Goal: Task Accomplishment & Management: Use online tool/utility

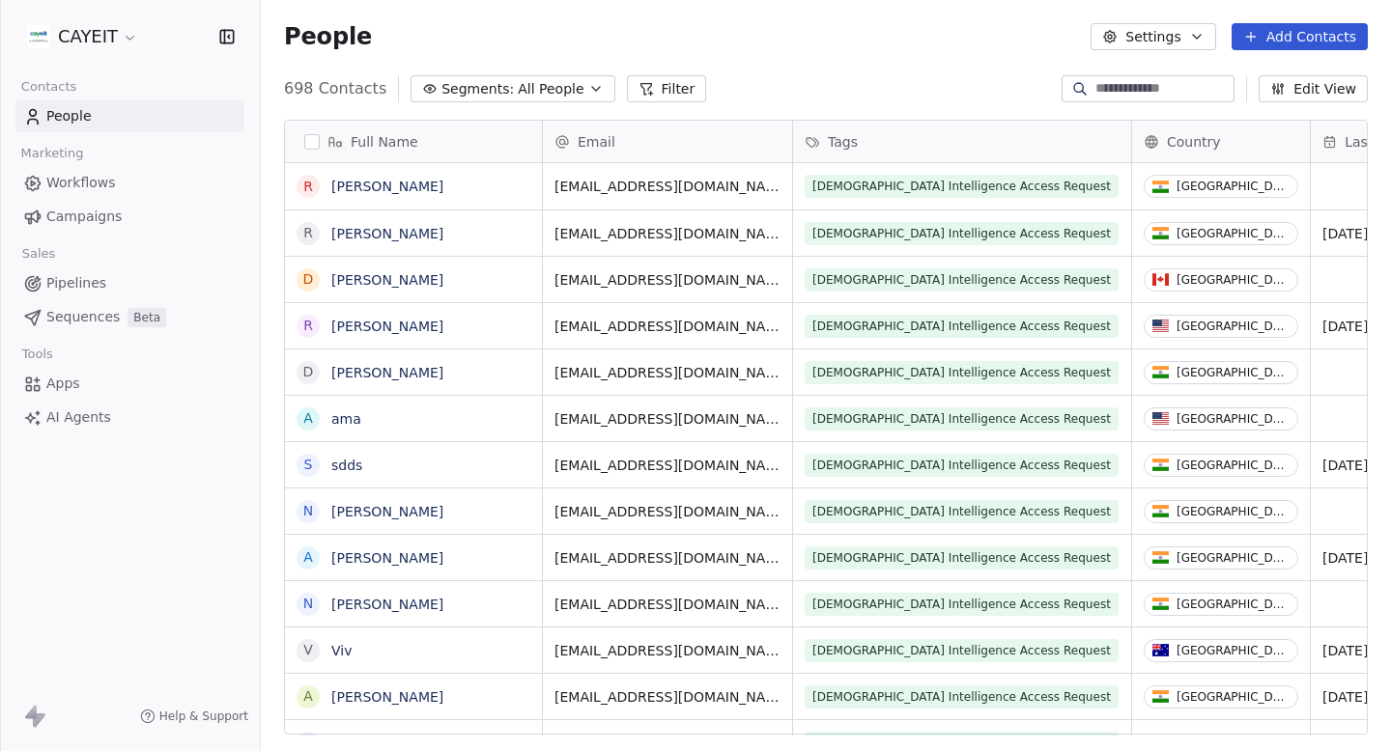
scroll to position [662, 1130]
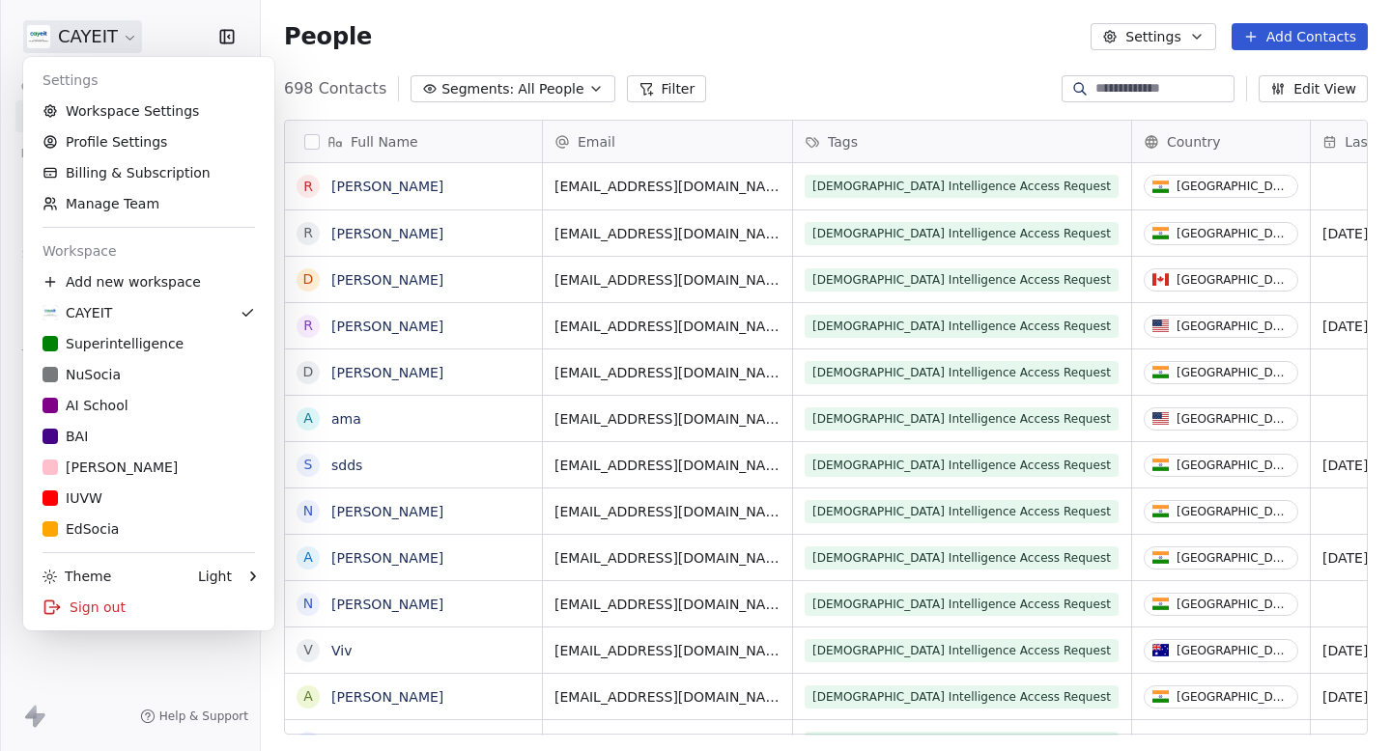
click at [73, 36] on html "CAYEIT Contacts People Marketing Workflows Campaigns Sales Pipelines Sequences …" at bounding box center [695, 375] width 1391 height 751
click at [140, 369] on div "NuSocia" at bounding box center [148, 374] width 212 height 19
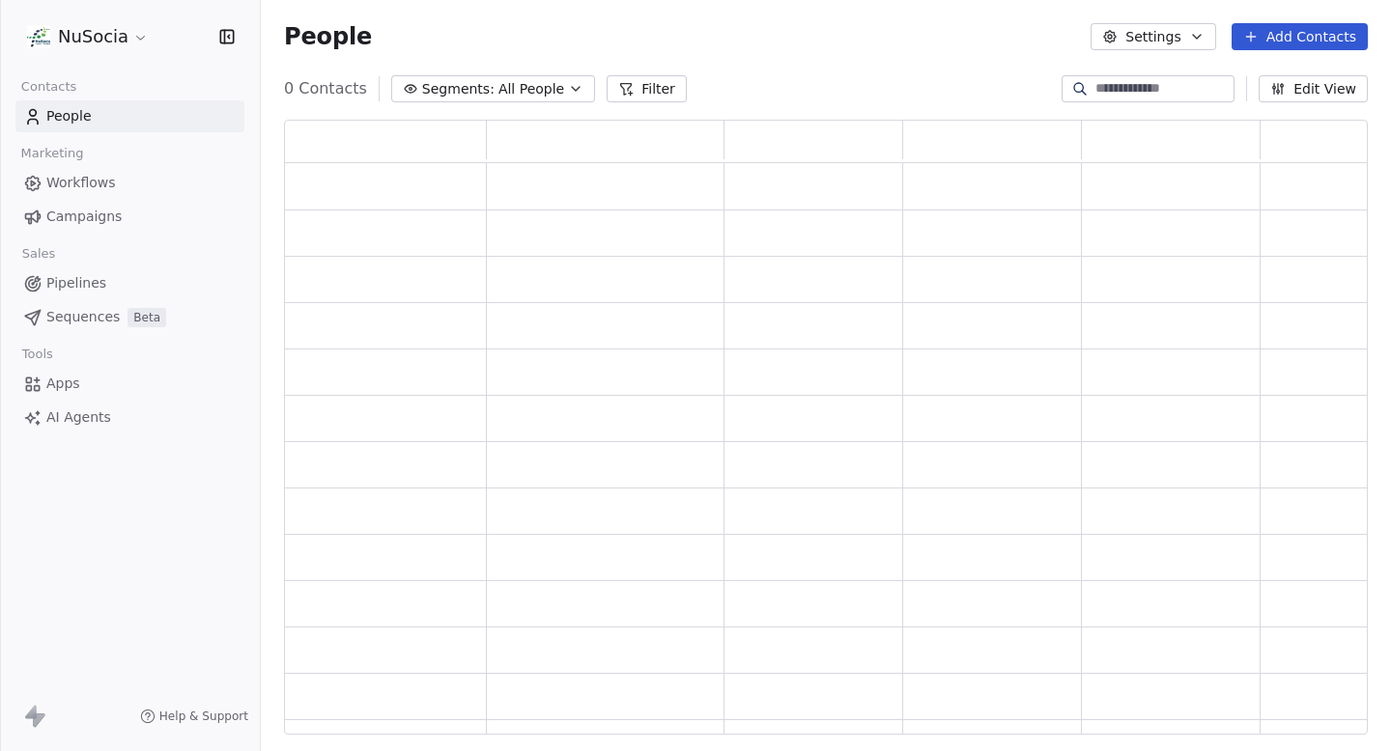
scroll to position [615, 1084]
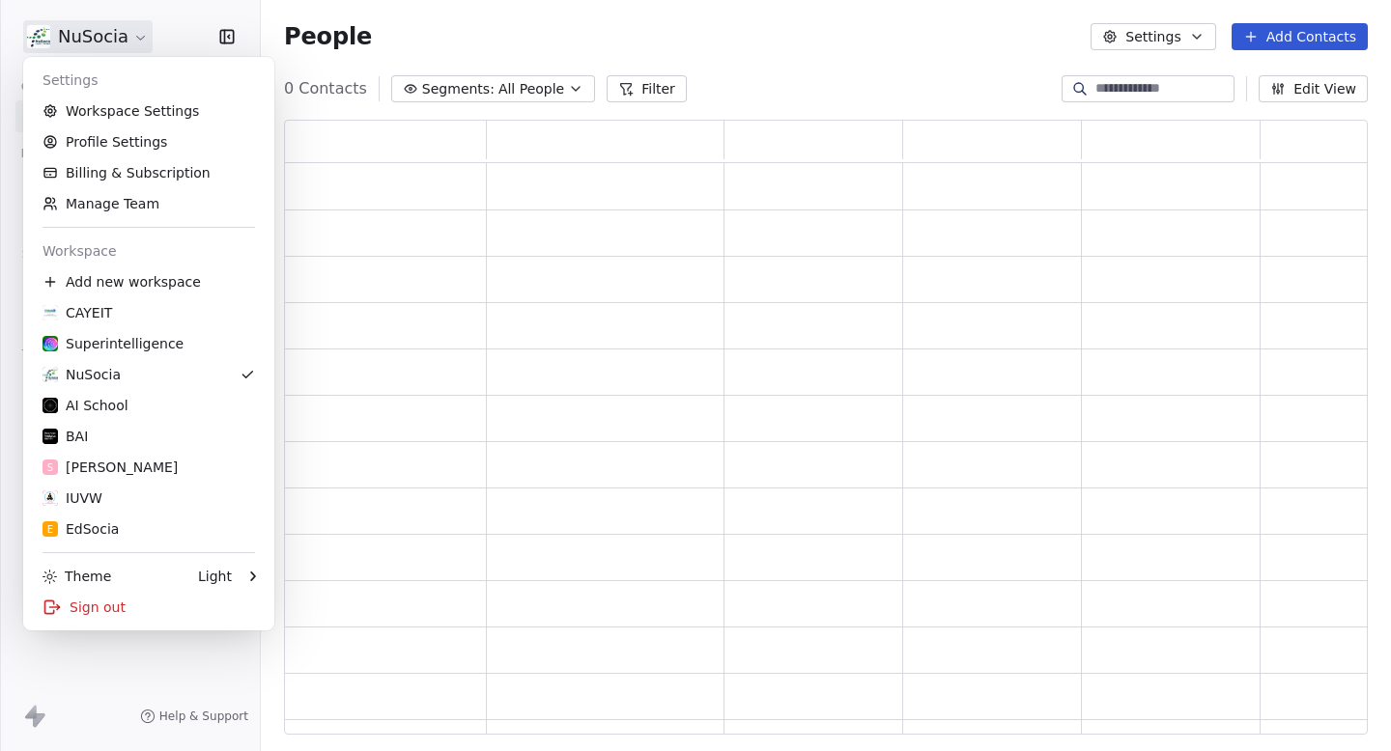
click at [119, 21] on html "NuSocia Contacts People Marketing Workflows Campaigns Sales Pipelines Sequences…" at bounding box center [695, 375] width 1391 height 751
click at [348, 133] on html "NuSocia Contacts People Marketing Workflows Campaigns Sales Pipelines Sequences…" at bounding box center [695, 375] width 1391 height 751
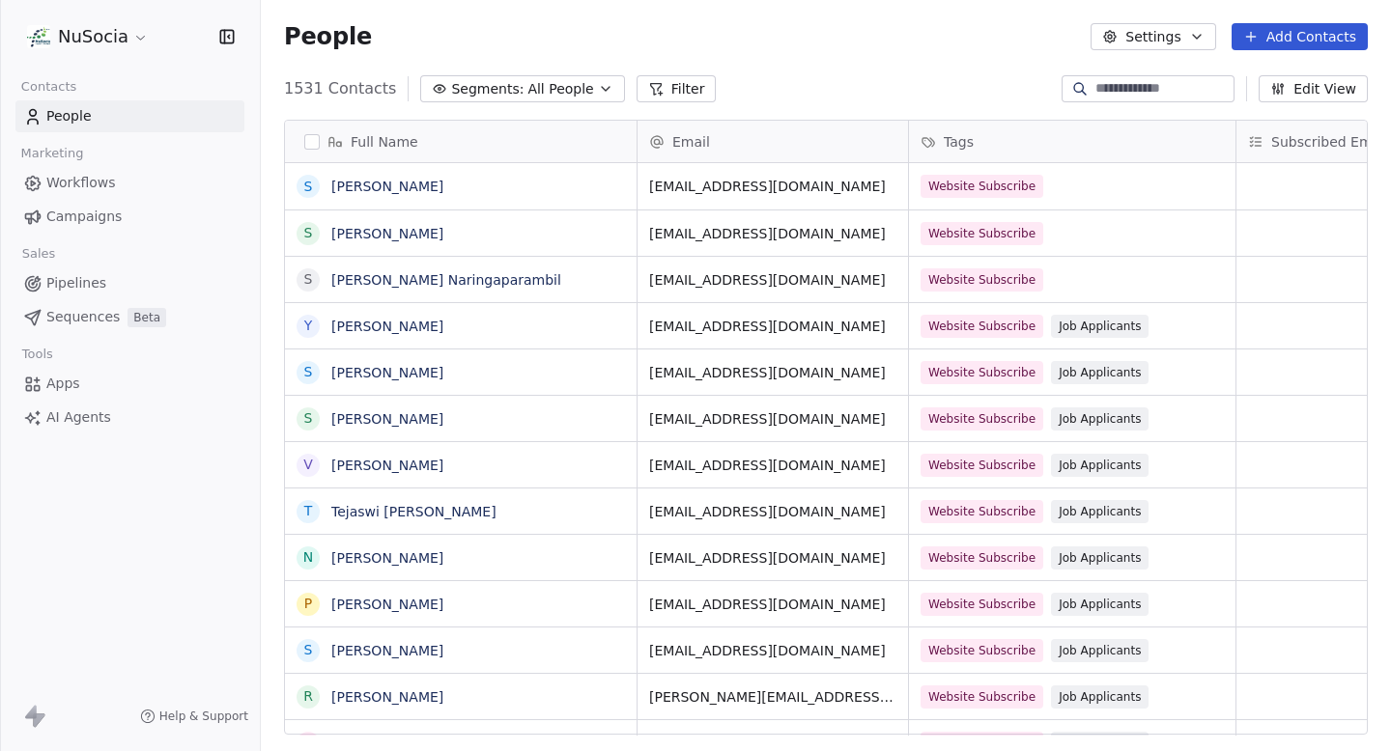
click at [149, 211] on link "Campaigns" at bounding box center [129, 217] width 229 height 32
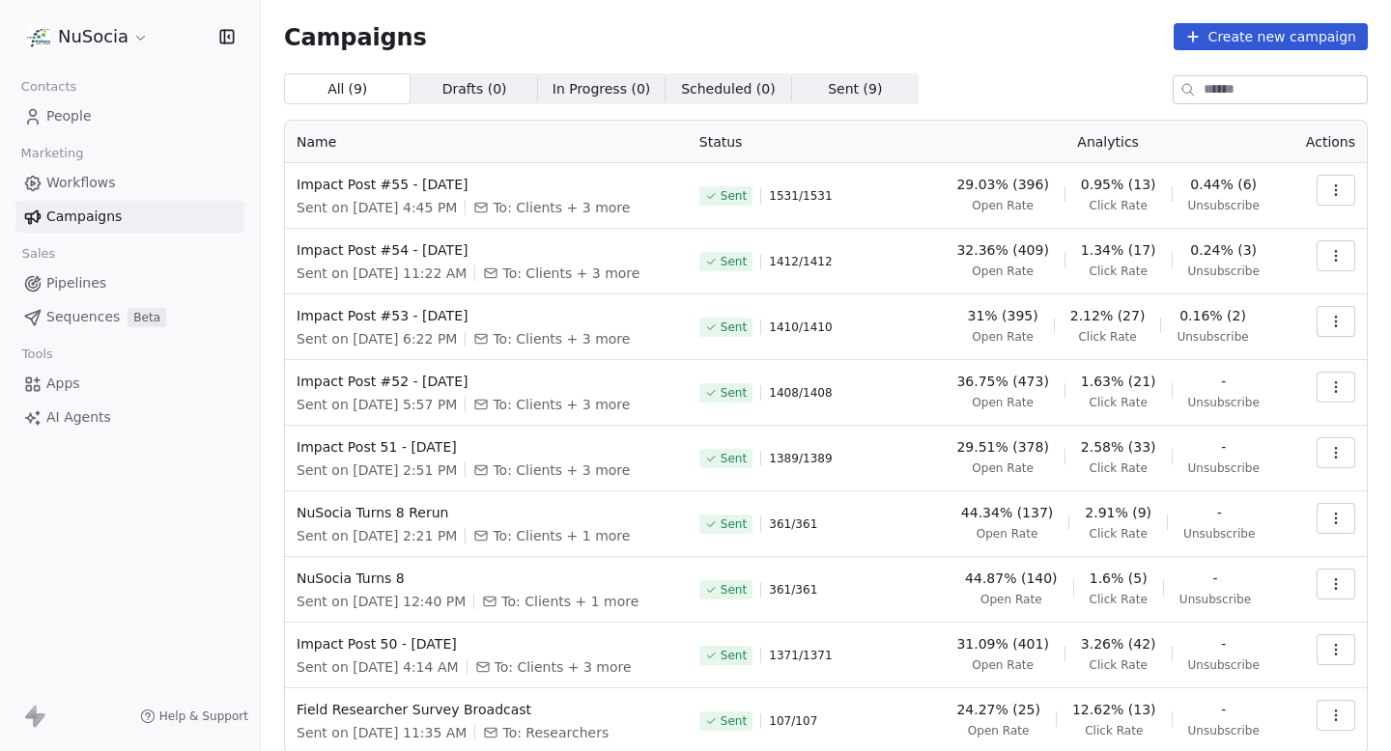
click at [1018, 208] on span "Open Rate" at bounding box center [1002, 205] width 62 height 15
click at [1077, 81] on div "All ( 9 ) All ( 9 ) Drafts ( 0 ) Drafts ( 0 ) In Progress ( 0 ) In Progress ( 0…" at bounding box center [826, 88] width 1084 height 31
click at [132, 42] on html "NuSocia Contacts People Marketing Workflows Campaigns Sales Pipelines Sequences…" at bounding box center [695, 375] width 1391 height 751
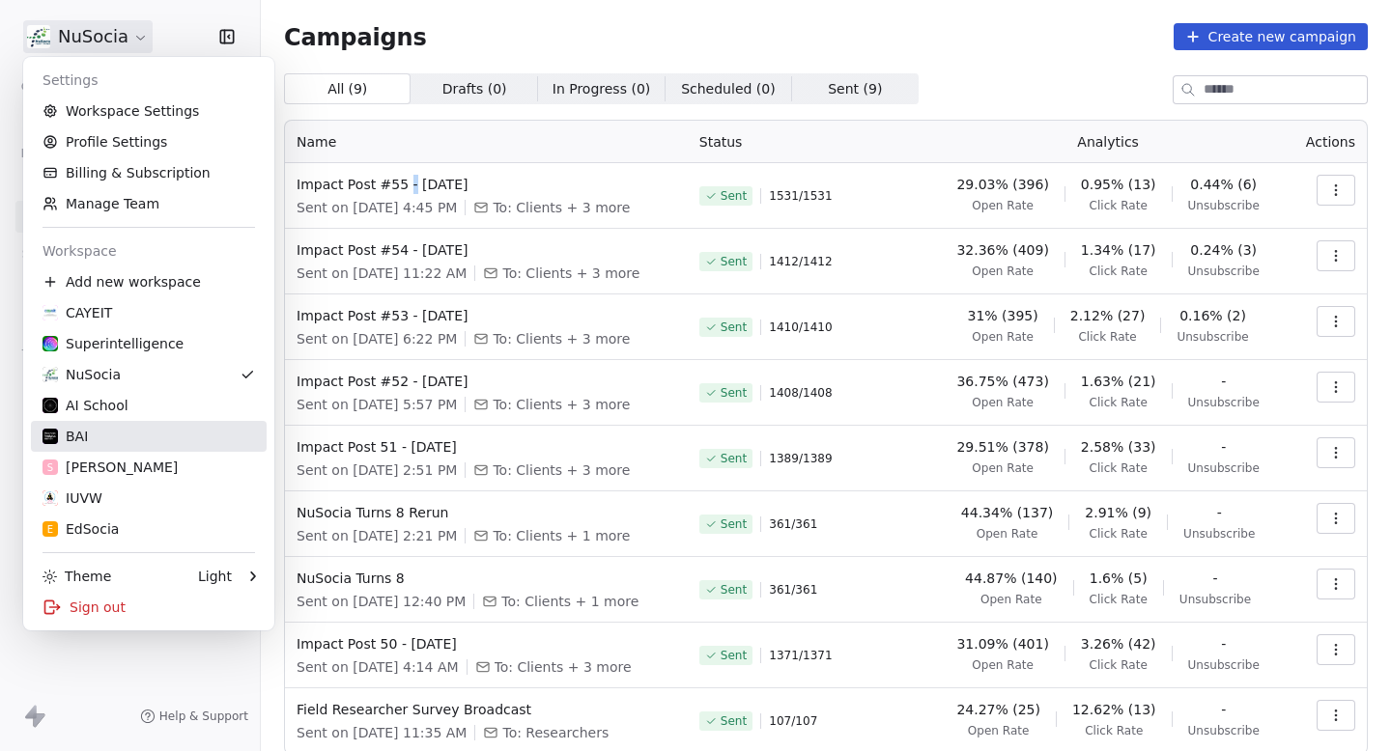
click at [152, 438] on div "BAI" at bounding box center [148, 436] width 212 height 19
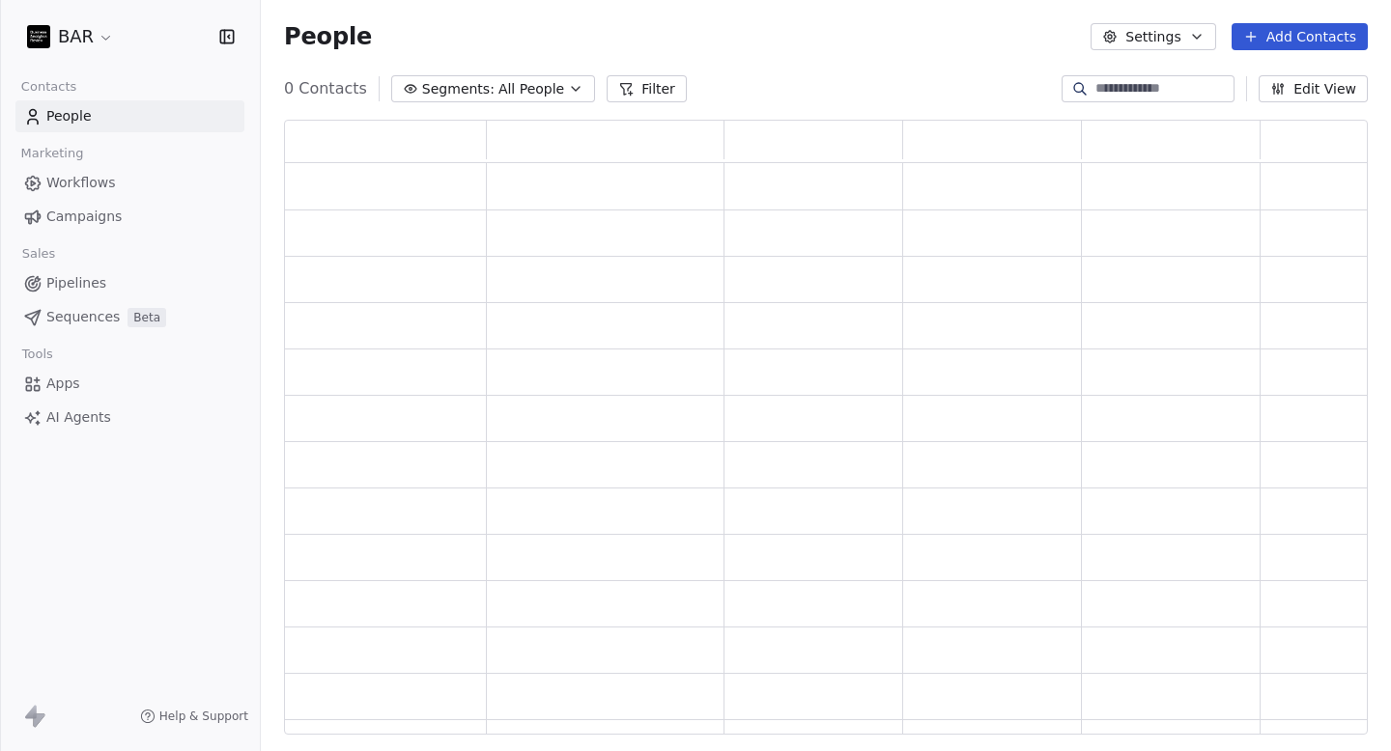
scroll to position [615, 1084]
click at [122, 216] on link "Campaigns" at bounding box center [129, 217] width 229 height 32
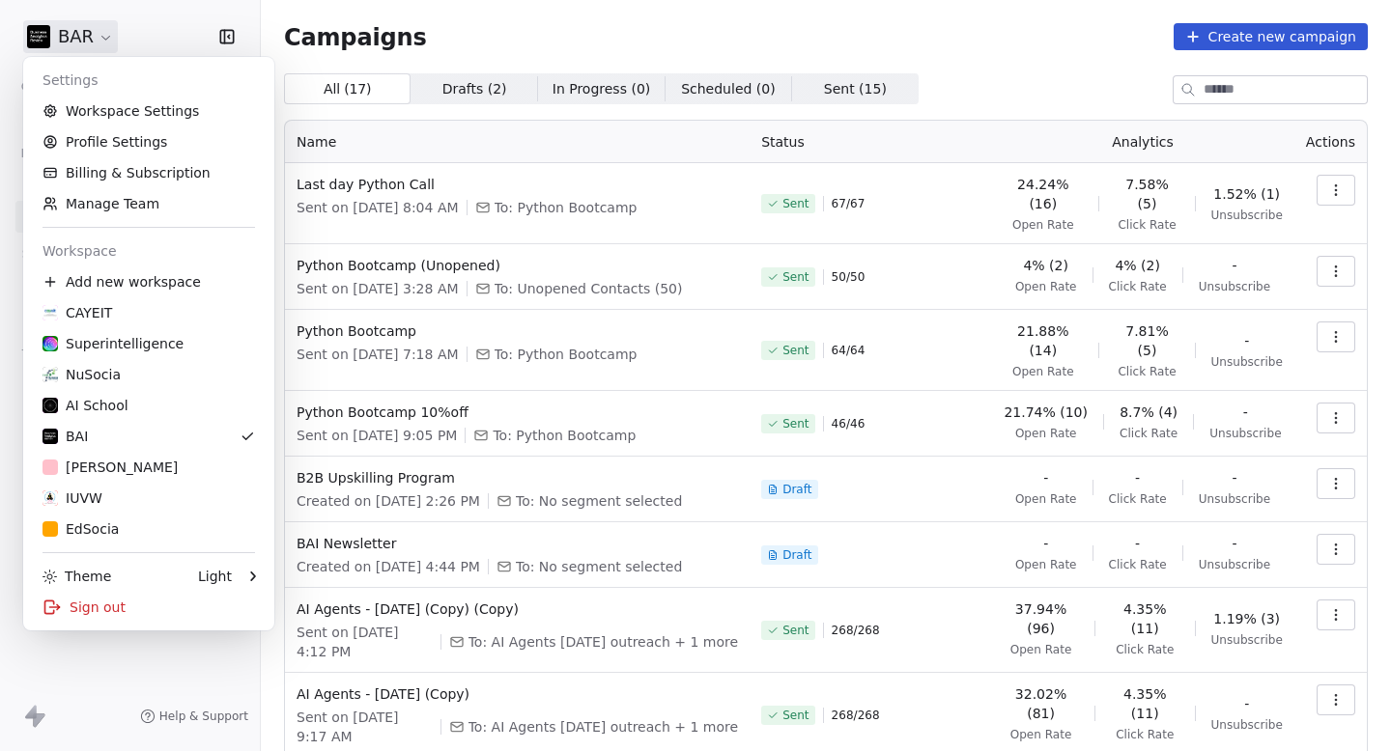
click at [87, 45] on html "BAR Contacts People Marketing Workflows Campaigns Sales Pipelines Sequences Bet…" at bounding box center [695, 375] width 1391 height 751
click at [442, 151] on html "BAR Contacts People Marketing Workflows Campaigns Sales Pipelines Sequences Bet…" at bounding box center [695, 375] width 1391 height 751
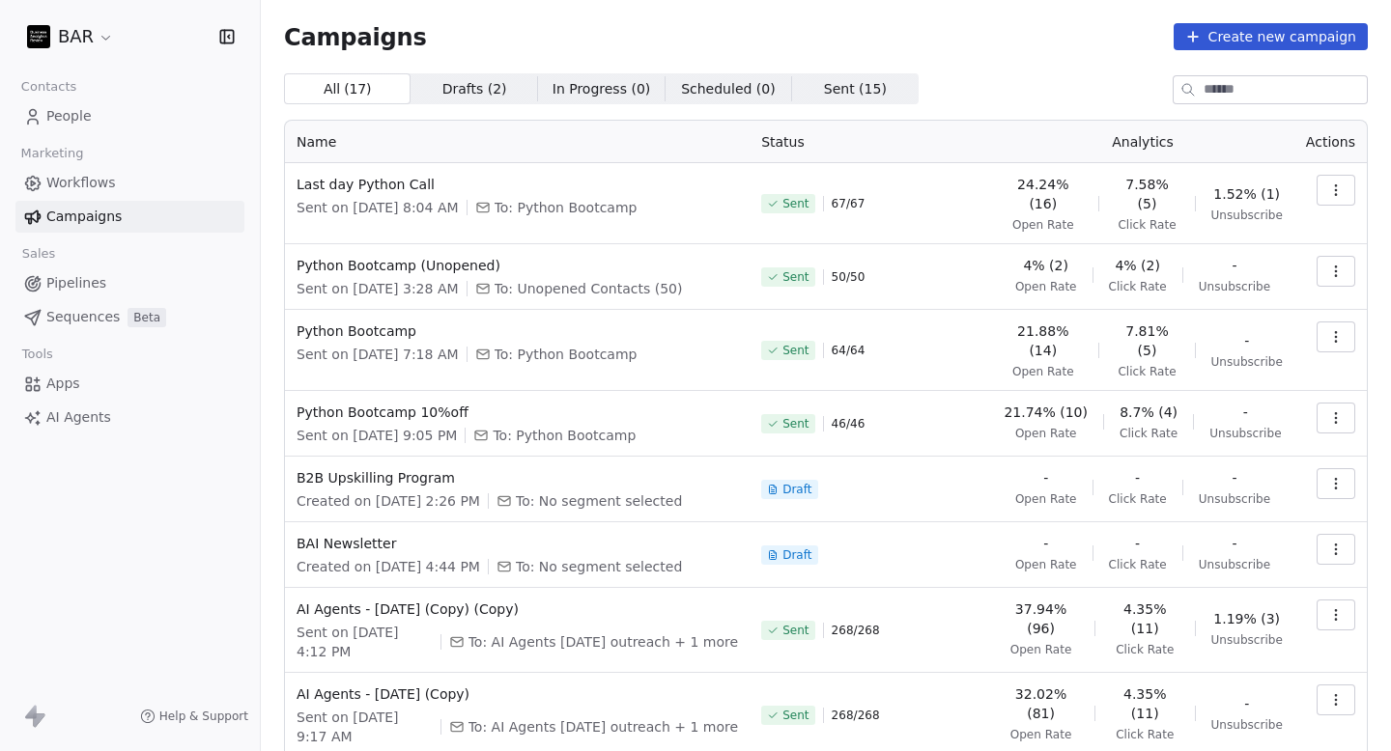
click at [489, 106] on div "All ( 17 ) All ( 17 ) Drafts ( 2 ) Drafts ( 2 ) In Progress ( 0 ) In Progress (…" at bounding box center [826, 520] width 1084 height 894
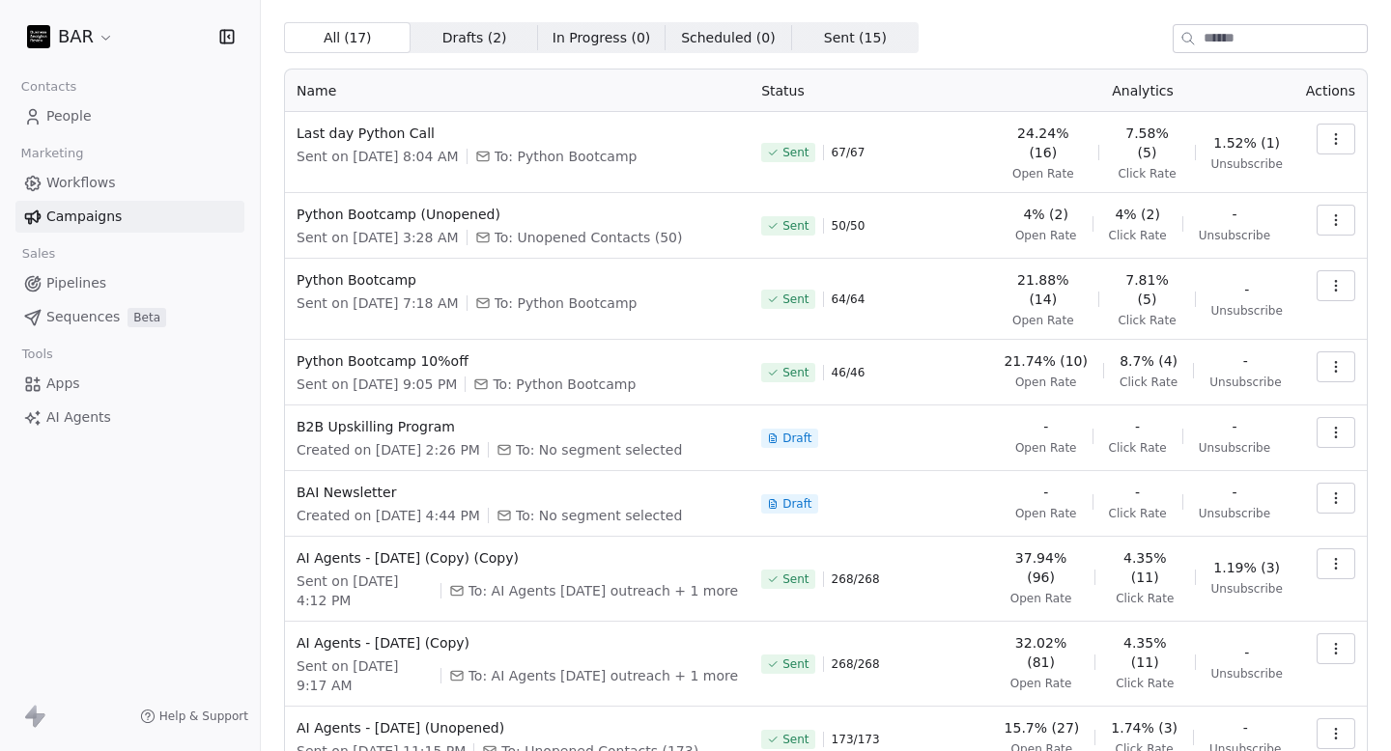
scroll to position [54, 0]
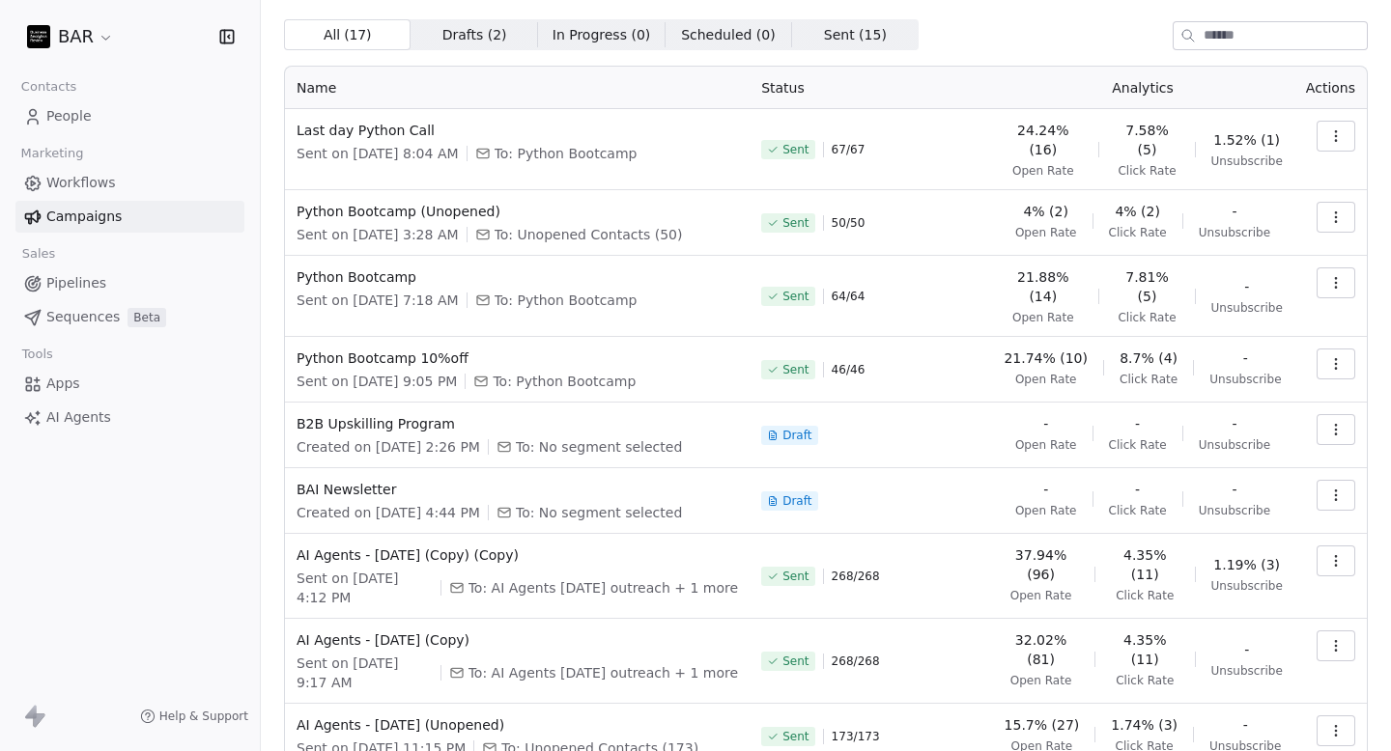
click at [91, 47] on html "BAR Contacts People Marketing Workflows Campaigns Sales Pipelines Sequences Bet…" at bounding box center [695, 375] width 1391 height 751
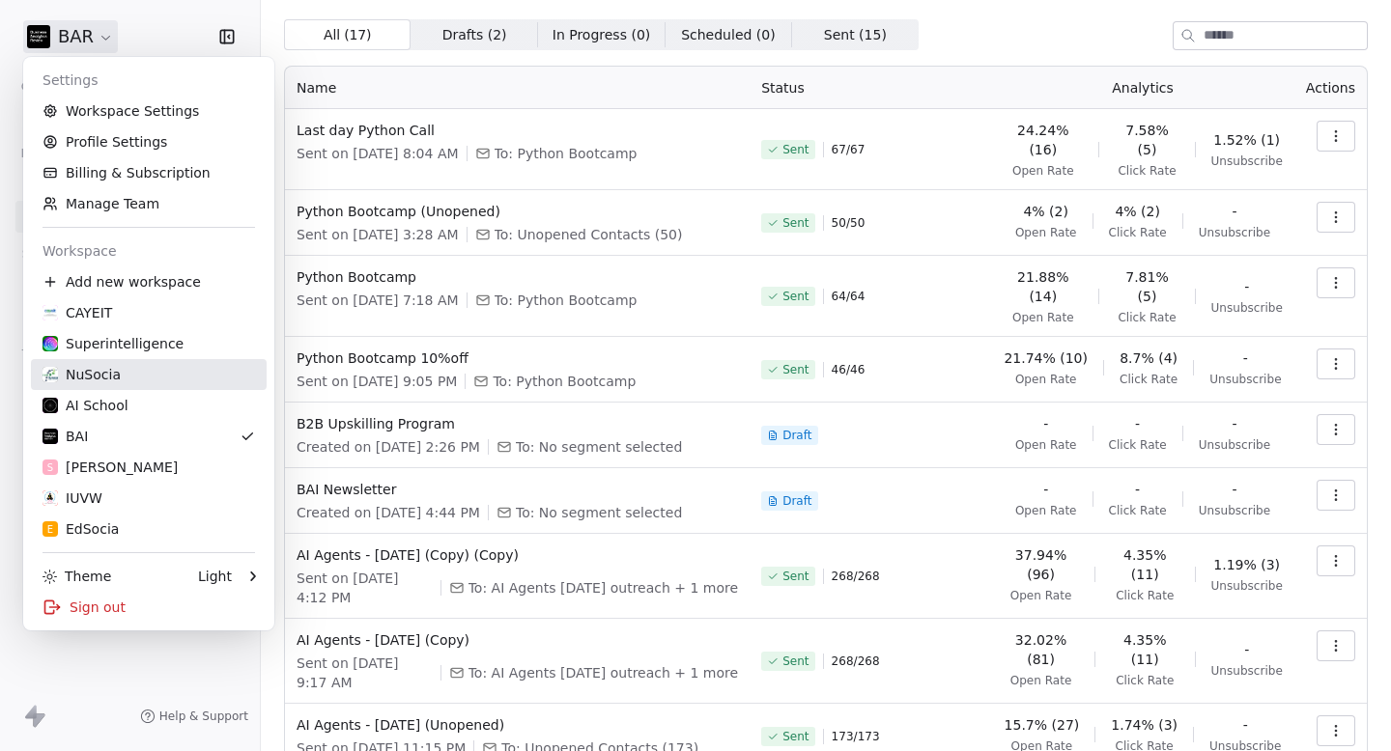
click at [137, 381] on div "NuSocia" at bounding box center [148, 374] width 212 height 19
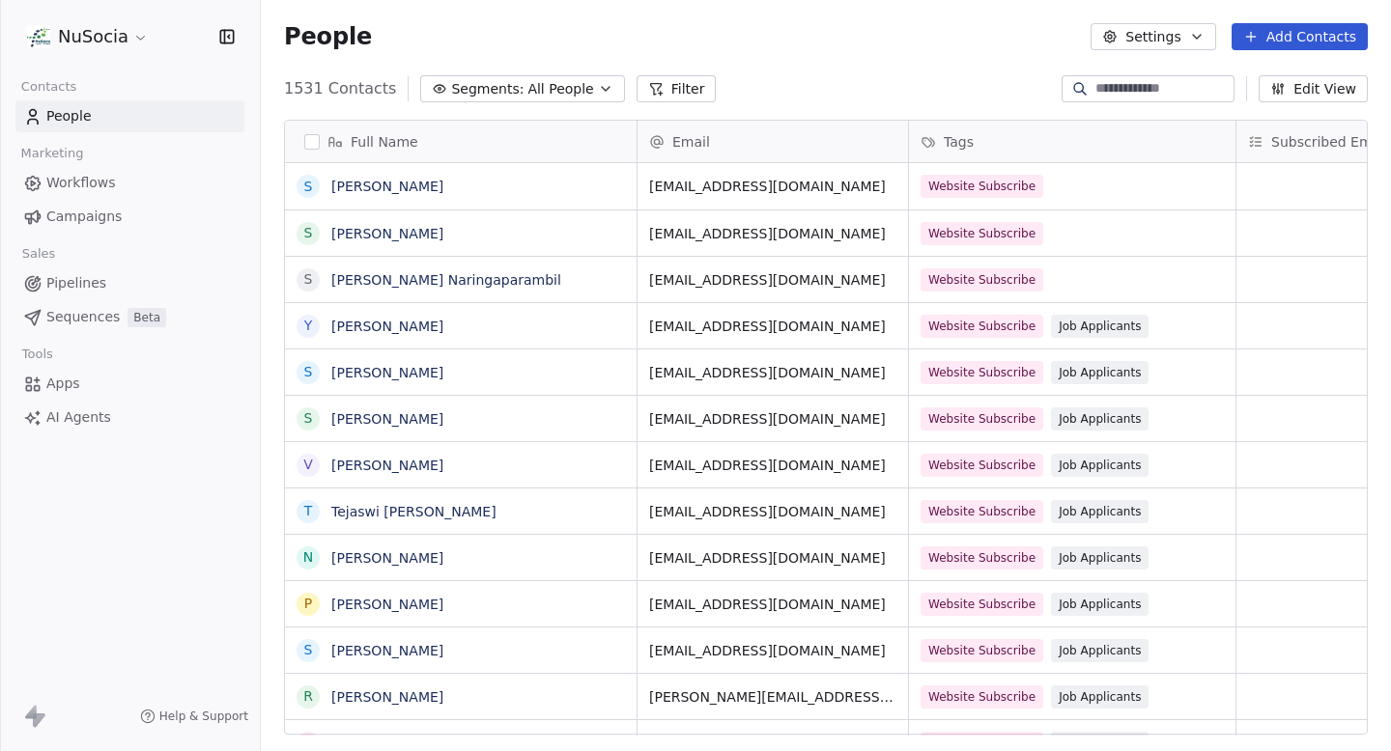
scroll to position [662, 1130]
click at [103, 38] on html "NuSocia Contacts People Marketing Workflows Campaigns Sales Pipelines Sequences…" at bounding box center [695, 375] width 1391 height 751
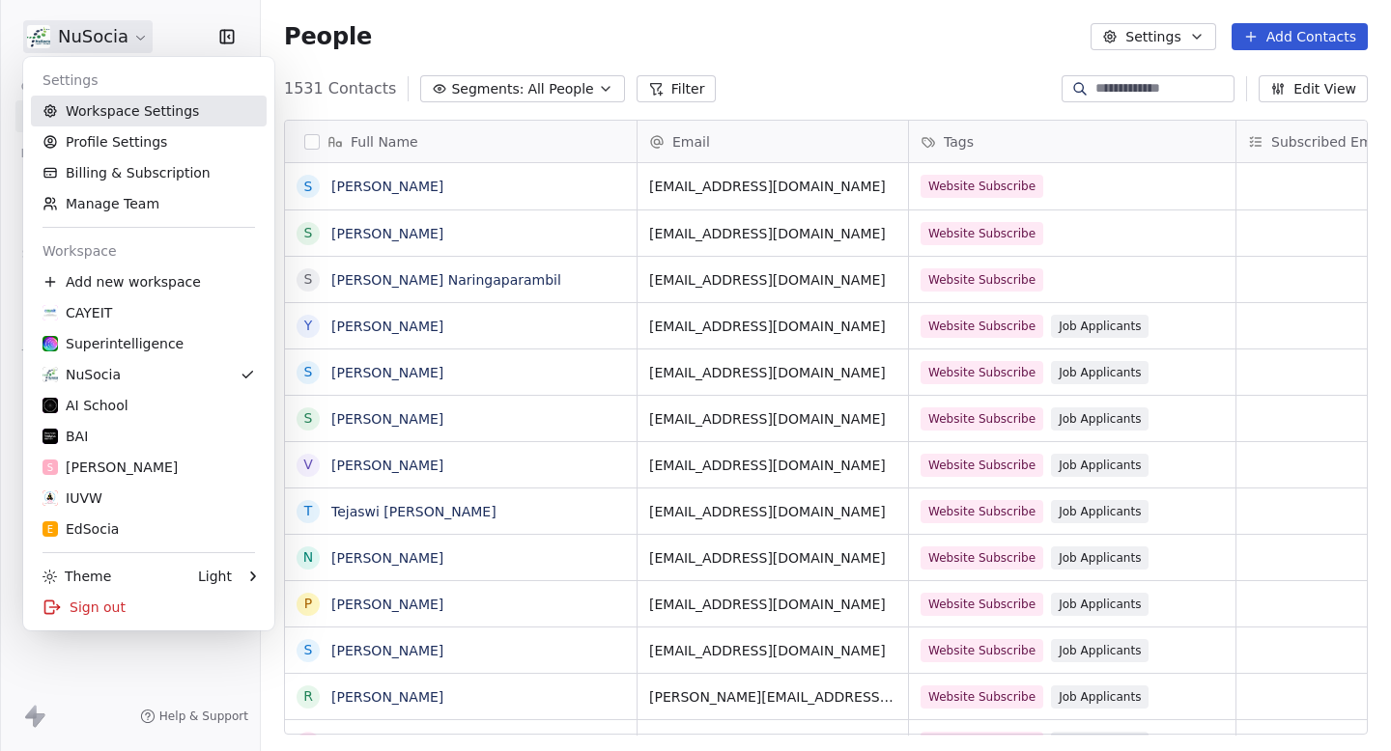
click at [104, 99] on link "Workspace Settings" at bounding box center [149, 111] width 236 height 31
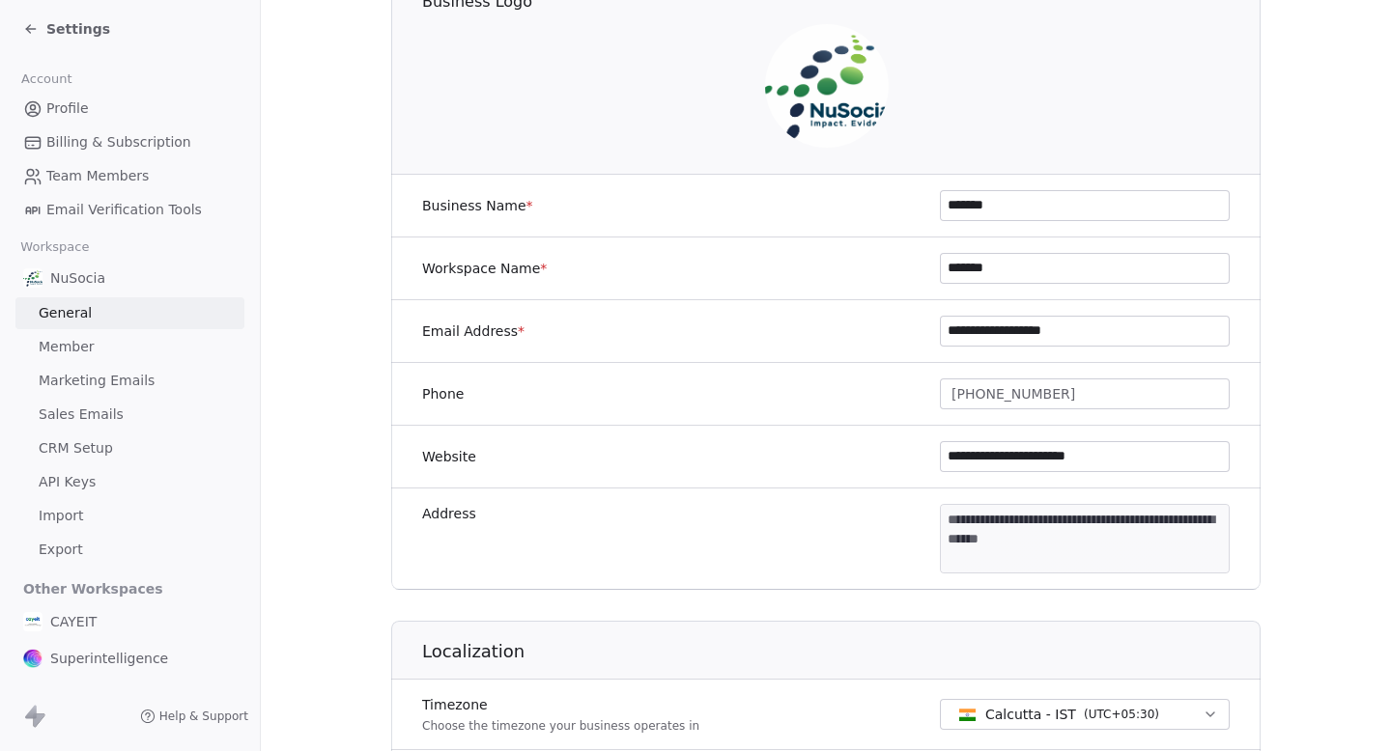
scroll to position [211, 0]
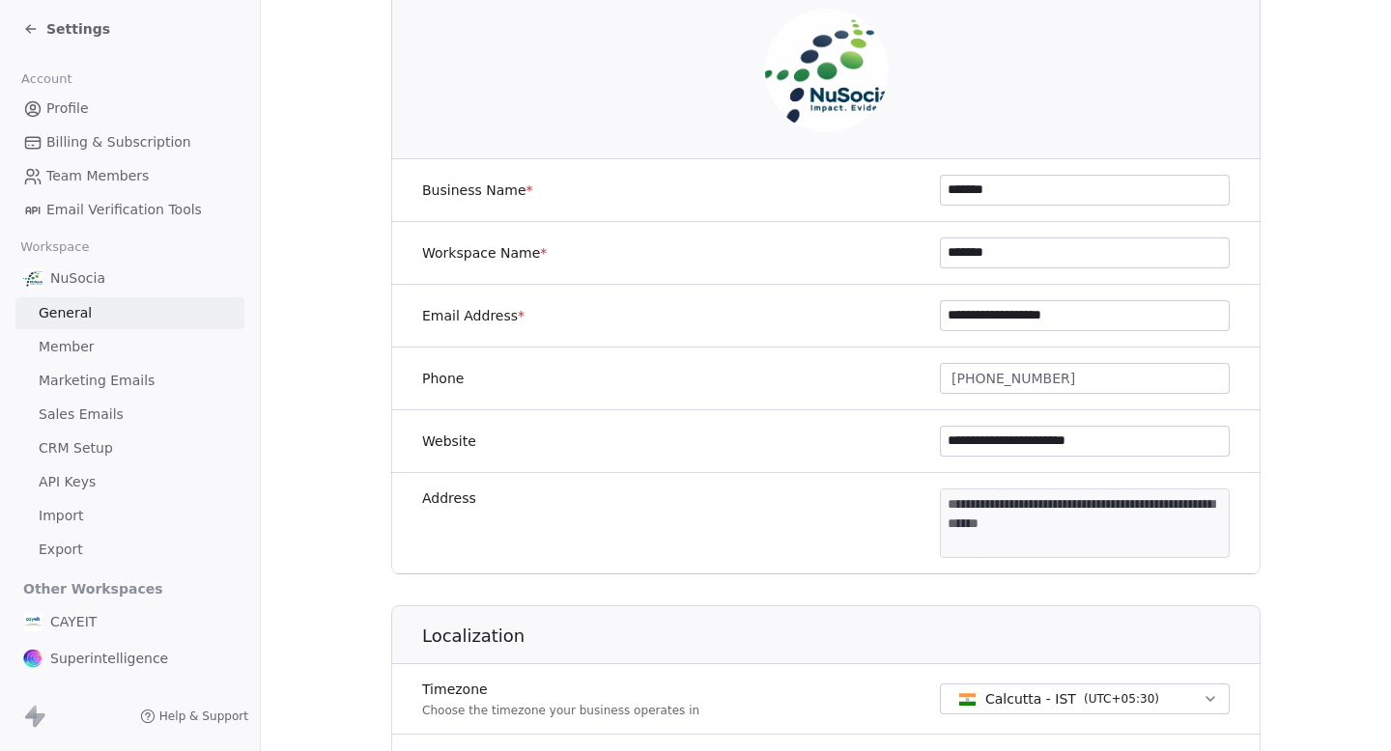
click at [42, 29] on div "Settings" at bounding box center [66, 28] width 87 height 19
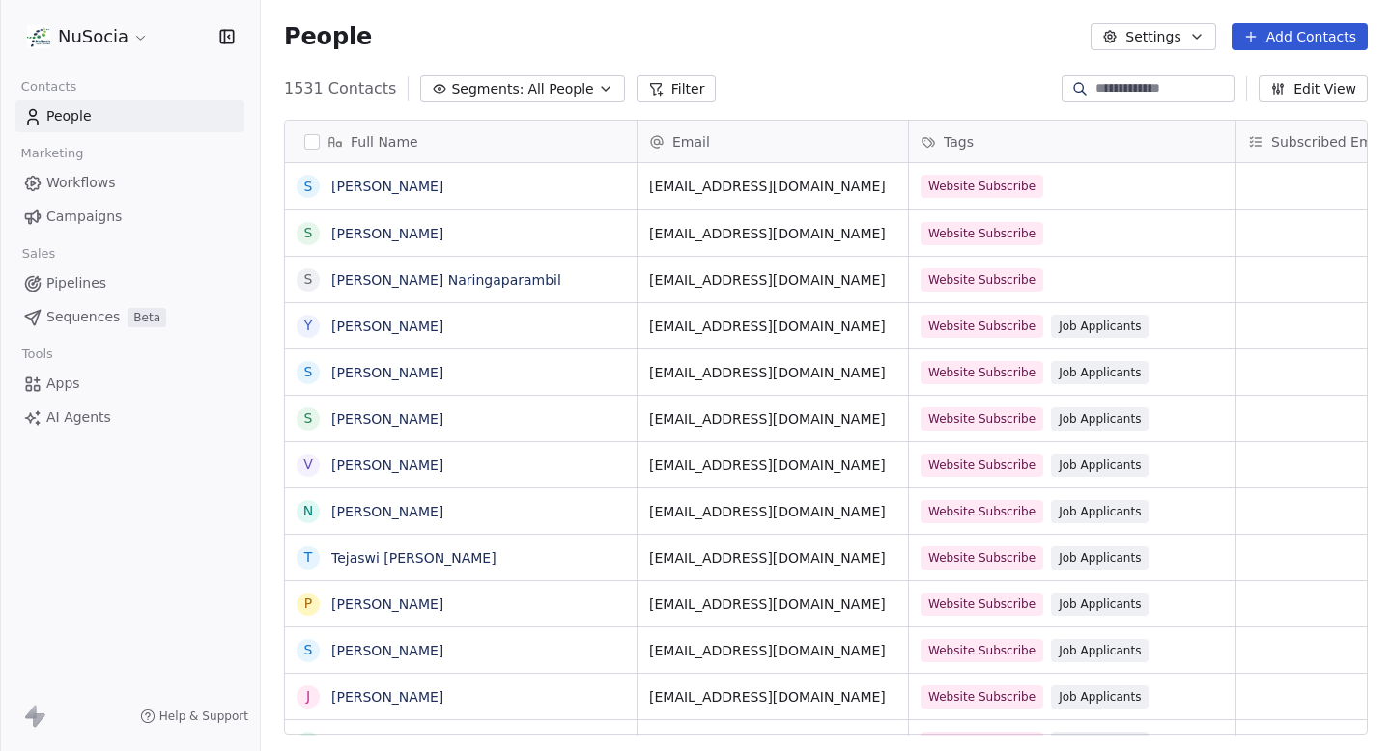
scroll to position [662, 1130]
click at [114, 209] on span "Campaigns" at bounding box center [83, 217] width 75 height 20
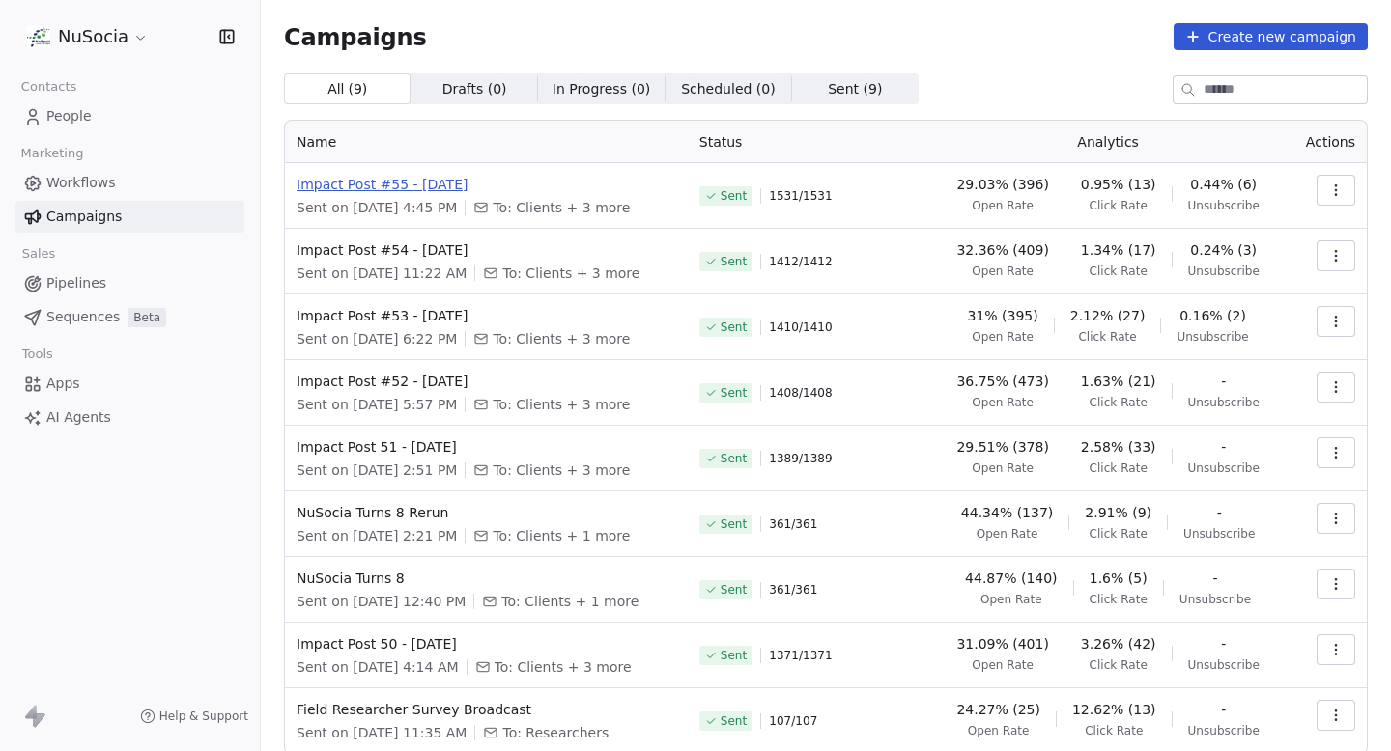
click at [437, 190] on span "Impact Post #55 - [DATE]" at bounding box center [486, 184] width 380 height 19
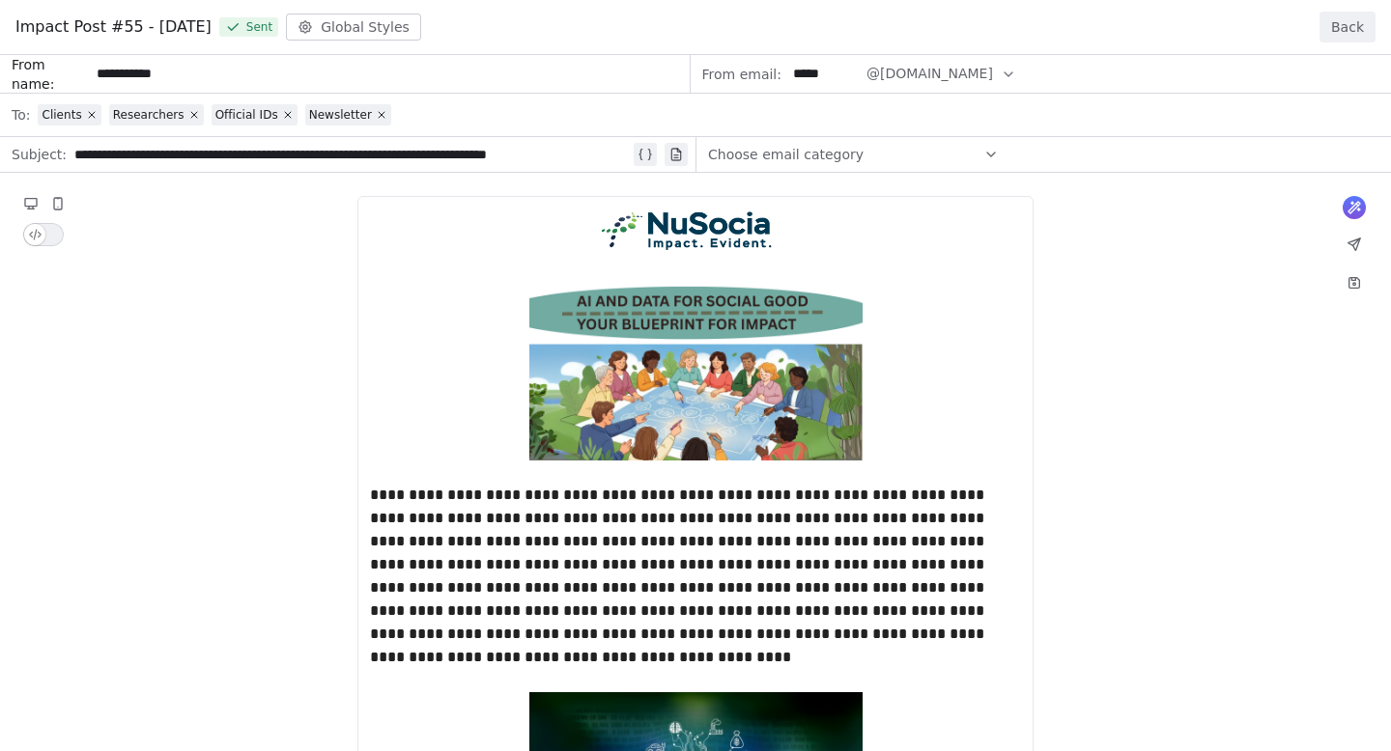
drag, startPoint x: 4, startPoint y: 25, endPoint x: 198, endPoint y: 29, distance: 194.1
click at [198, 29] on div "Impact Post #55 - [DATE] Sent Global Styles Back" at bounding box center [695, 27] width 1391 height 55
copy span "Impact Post #55 - [DATE]"
click at [1347, 36] on button "Back" at bounding box center [1347, 27] width 56 height 31
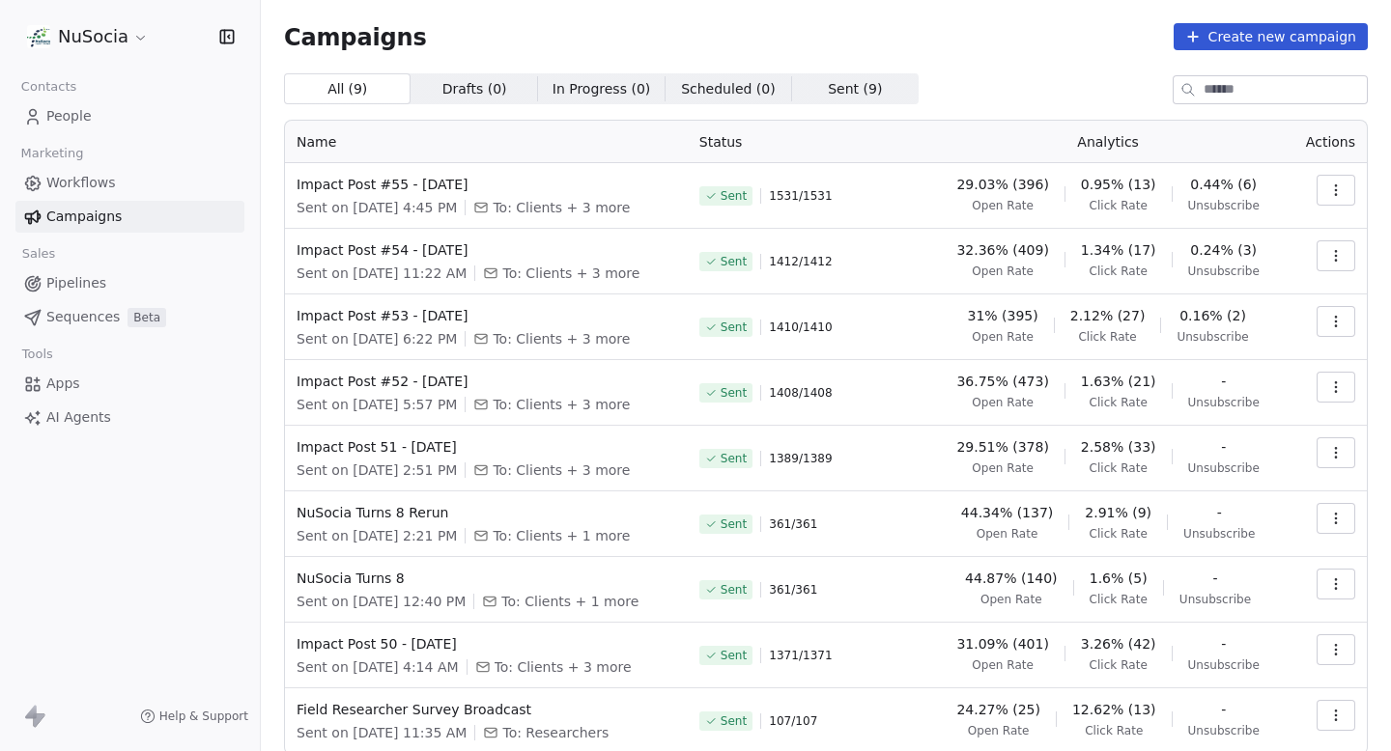
click at [450, 207] on span "Sent on [DATE] 4:45 PM" at bounding box center [376, 207] width 160 height 19
click at [449, 209] on span "Sent on [DATE] 4:45 PM" at bounding box center [376, 207] width 160 height 19
click at [367, 205] on span "Sent on [DATE] 4:45 PM" at bounding box center [376, 207] width 160 height 19
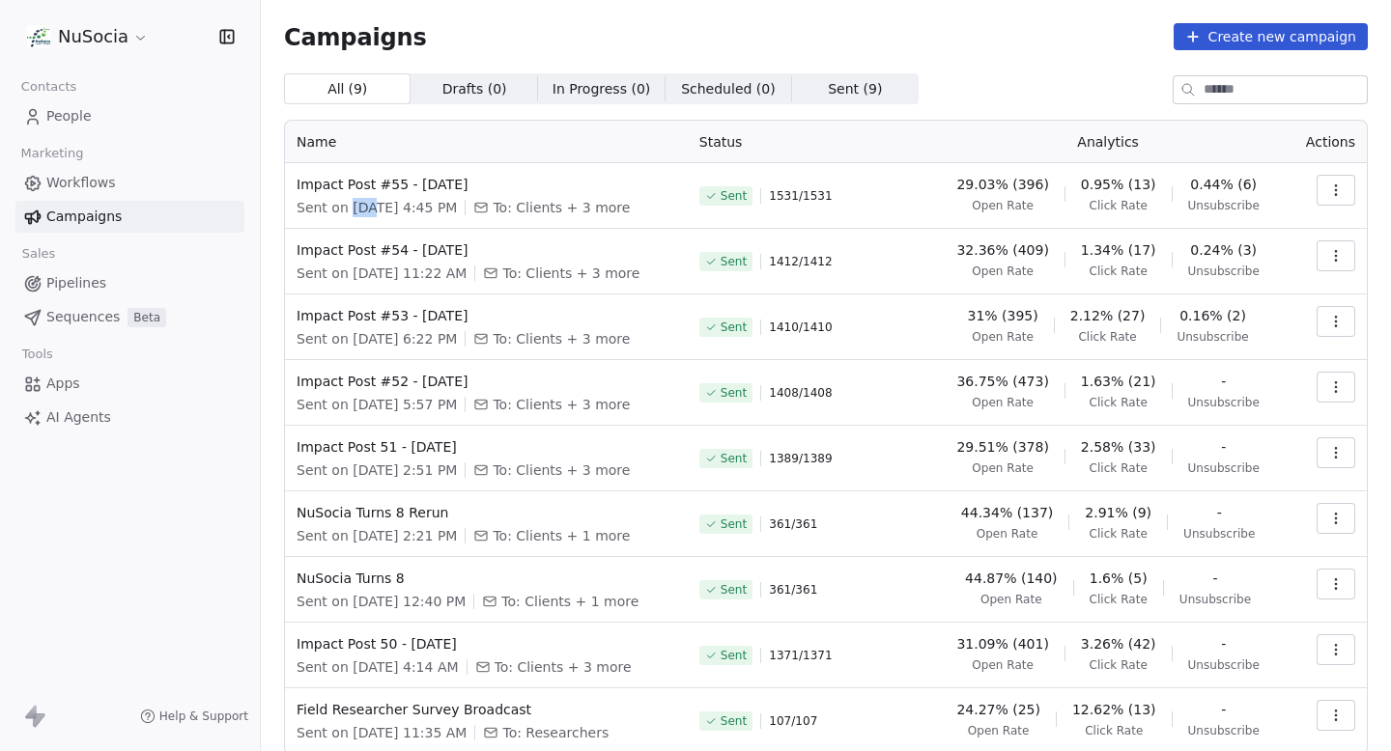
click at [367, 205] on span "Sent on [DATE] 4:45 PM" at bounding box center [376, 207] width 160 height 19
drag, startPoint x: 487, startPoint y: 188, endPoint x: 290, endPoint y: 181, distance: 197.2
click at [290, 180] on td "Impact Post #55 - [DATE] Sent on [DATE] 4:45 PM To: Clients + 3 more" at bounding box center [486, 196] width 403 height 66
copy span "Impact Post #55 - [DATE]"
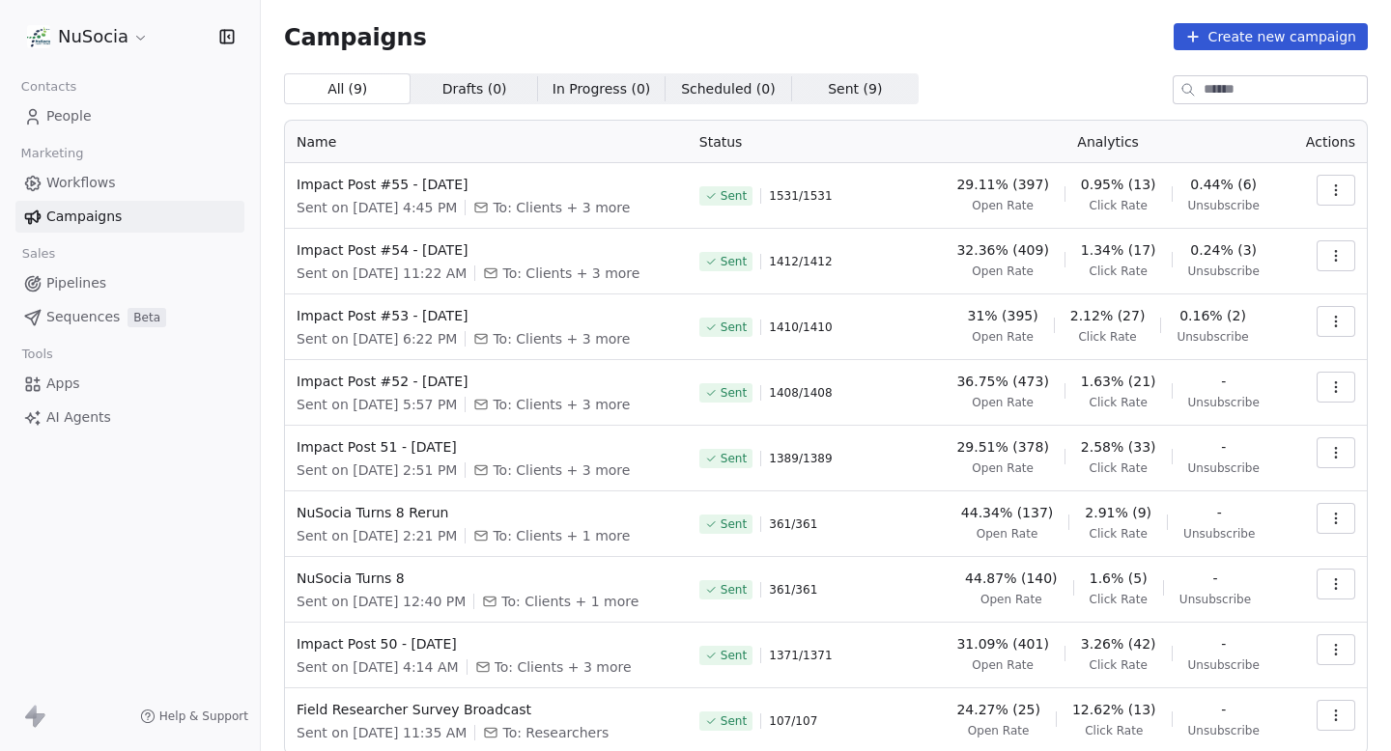
click at [869, 150] on th "Status" at bounding box center [808, 142] width 241 height 42
drag, startPoint x: 782, startPoint y: 197, endPoint x: 931, endPoint y: 197, distance: 148.7
click at [929, 197] on td "Sent 1531 / 1531" at bounding box center [808, 196] width 241 height 66
click at [917, 197] on div "Sent 1531 / 1531" at bounding box center [808, 196] width 218 height 42
drag, startPoint x: 566, startPoint y: 181, endPoint x: 290, endPoint y: 186, distance: 276.3
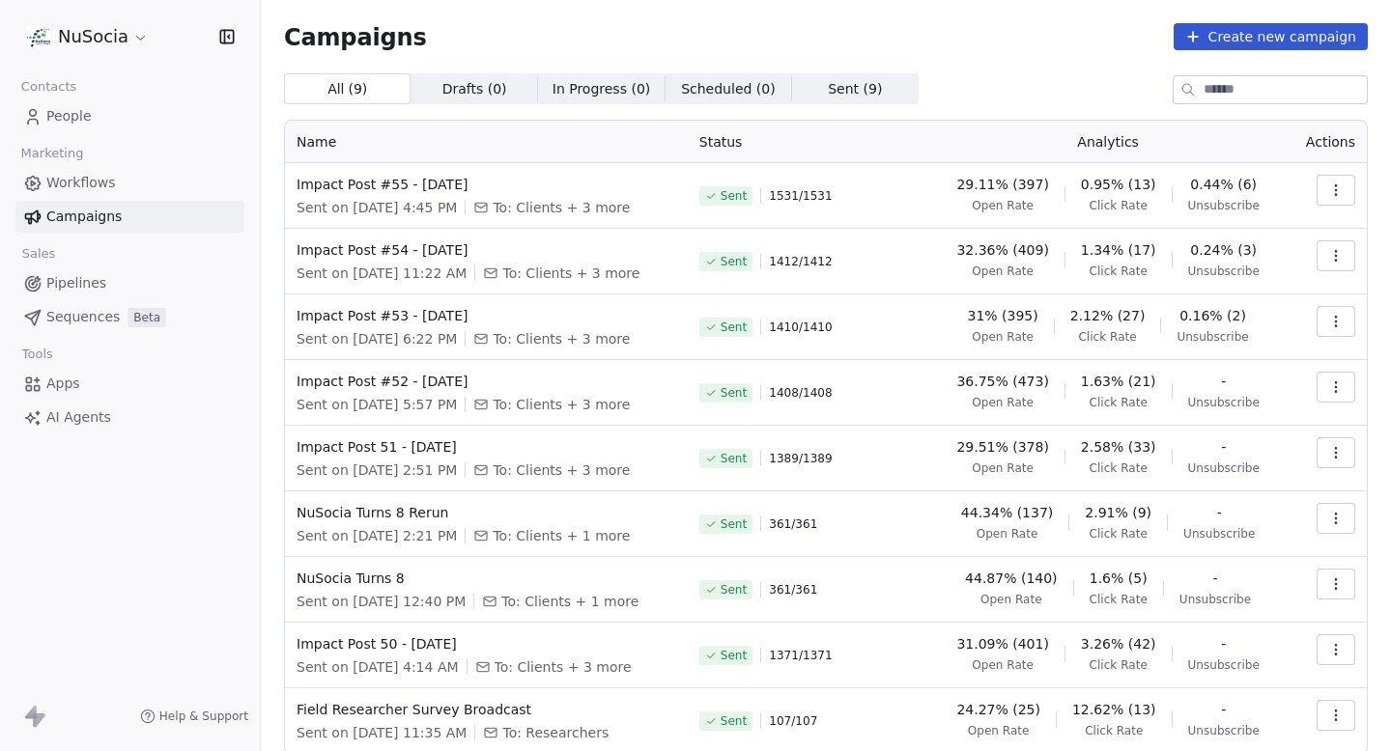
click at [290, 186] on td "Impact Post #55 - [DATE] Sent on [DATE] 4:45 PM To: Clients + 3 more" at bounding box center [486, 196] width 403 height 66
copy span "Impact Post #55 - [DATE]"
click at [403, 183] on span "Impact Post #55 - [DATE]" at bounding box center [486, 184] width 380 height 19
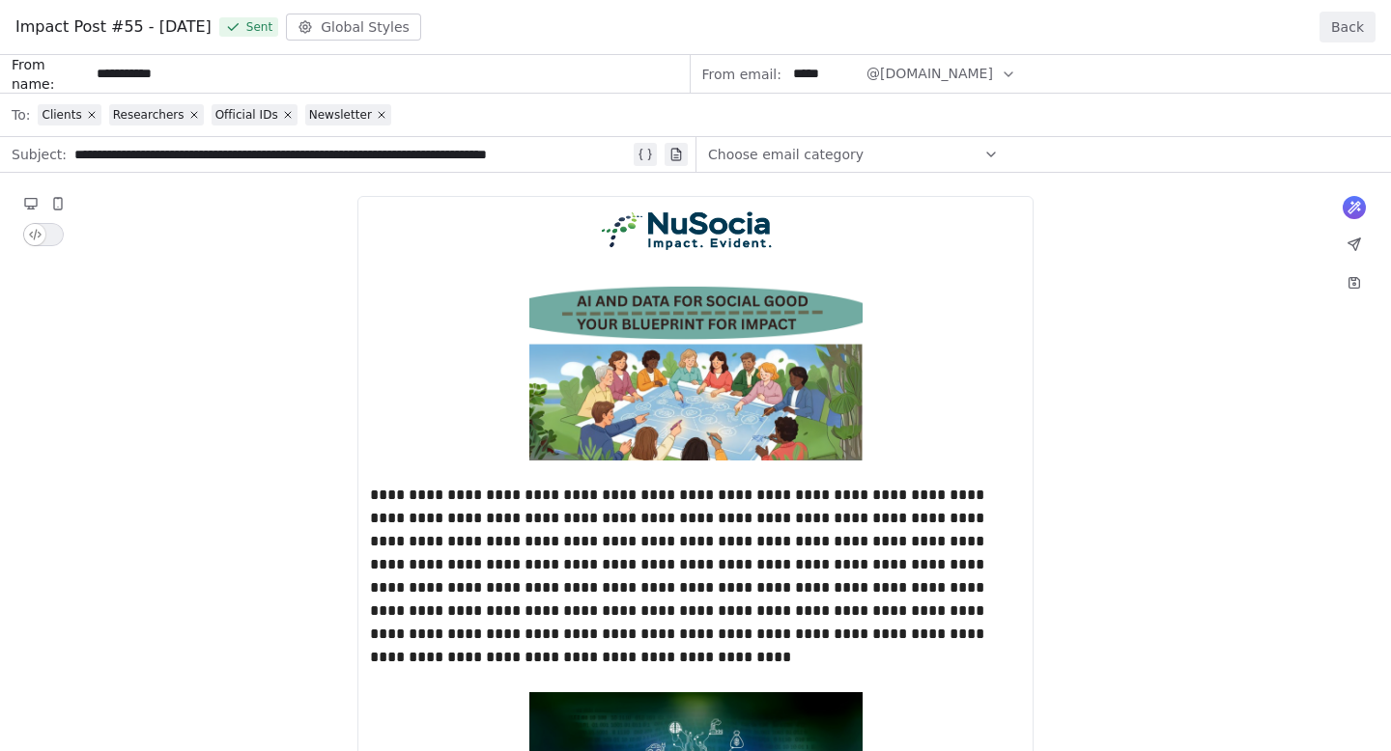
click at [1359, 26] on button "Back" at bounding box center [1347, 27] width 56 height 31
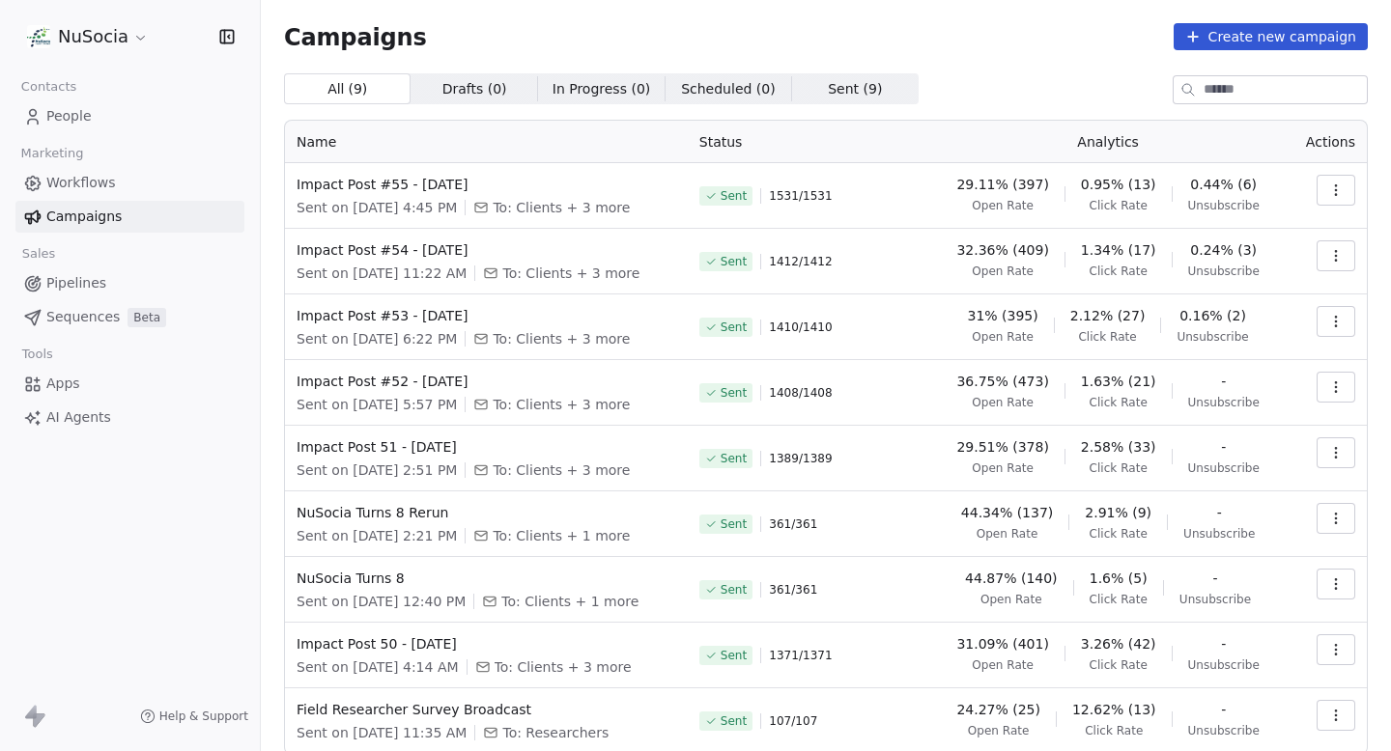
click at [1332, 189] on icon "button" at bounding box center [1335, 190] width 15 height 15
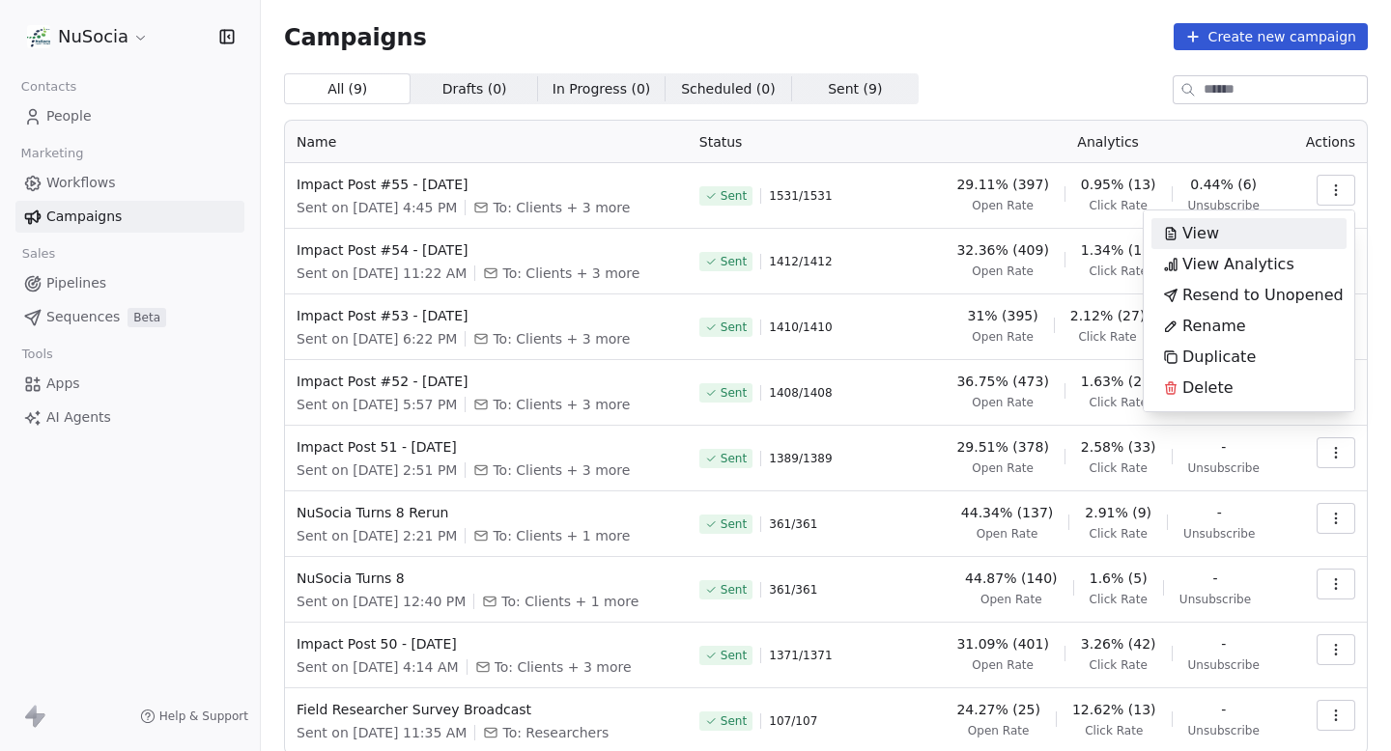
click at [1075, 76] on html "NuSocia Contacts People Marketing Workflows Campaigns Sales Pipelines Sequences…" at bounding box center [695, 375] width 1391 height 751
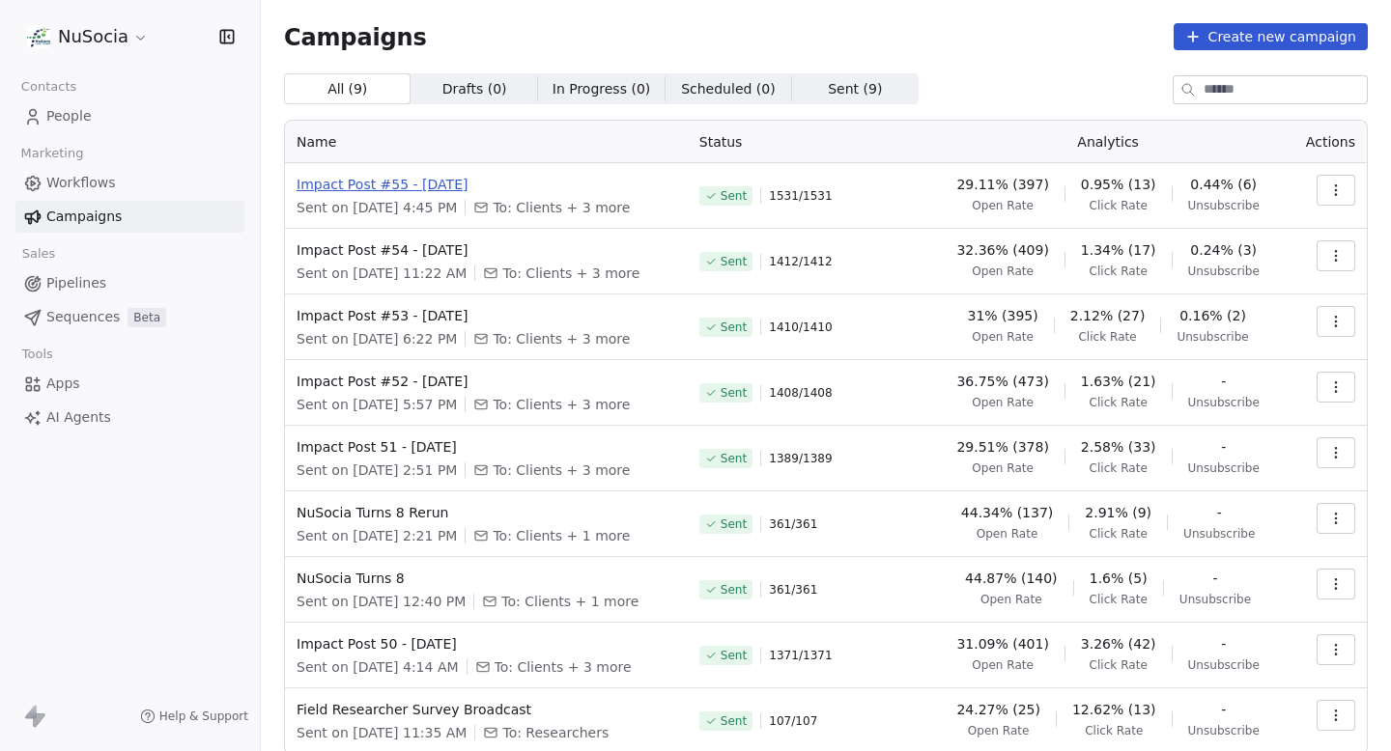
click at [512, 185] on span "Impact Post #55 - [DATE]" at bounding box center [486, 184] width 380 height 19
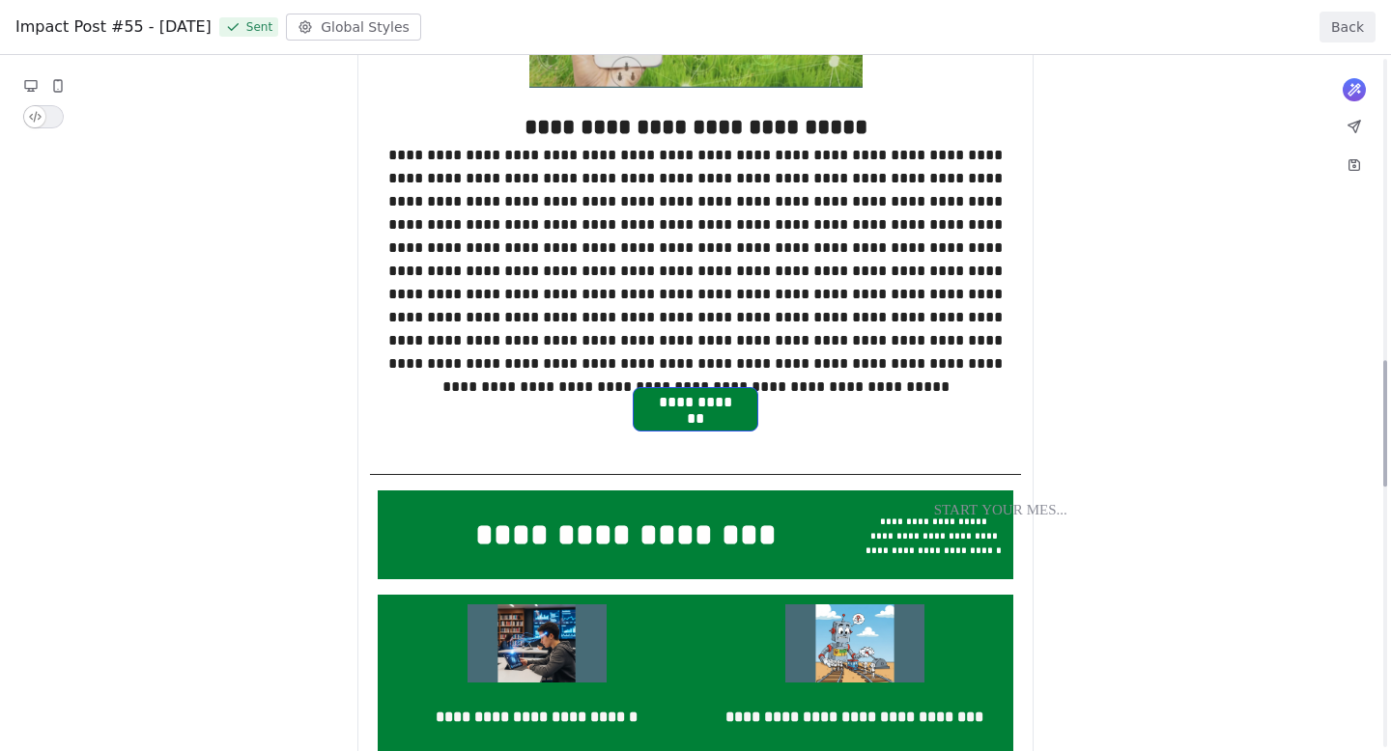
scroll to position [3095, 0]
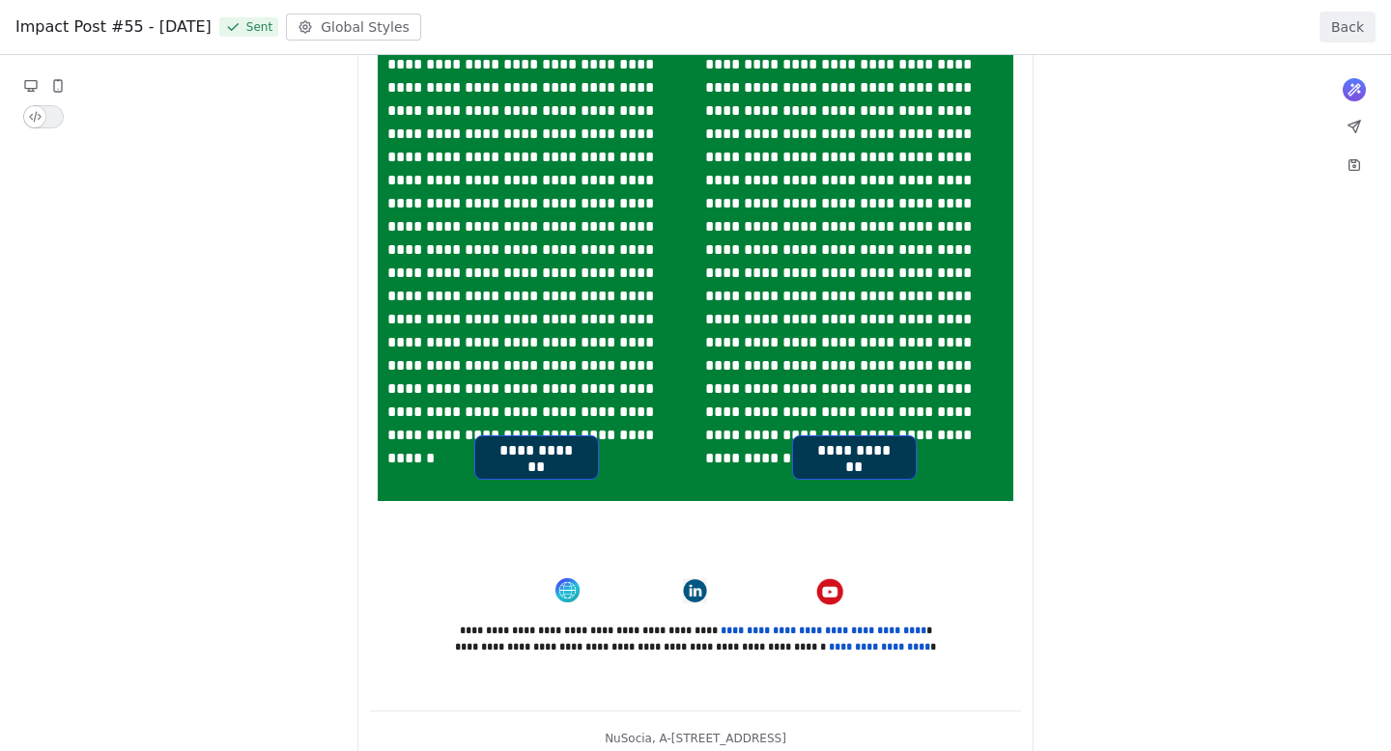
click at [1352, 19] on button "Back" at bounding box center [1347, 27] width 56 height 31
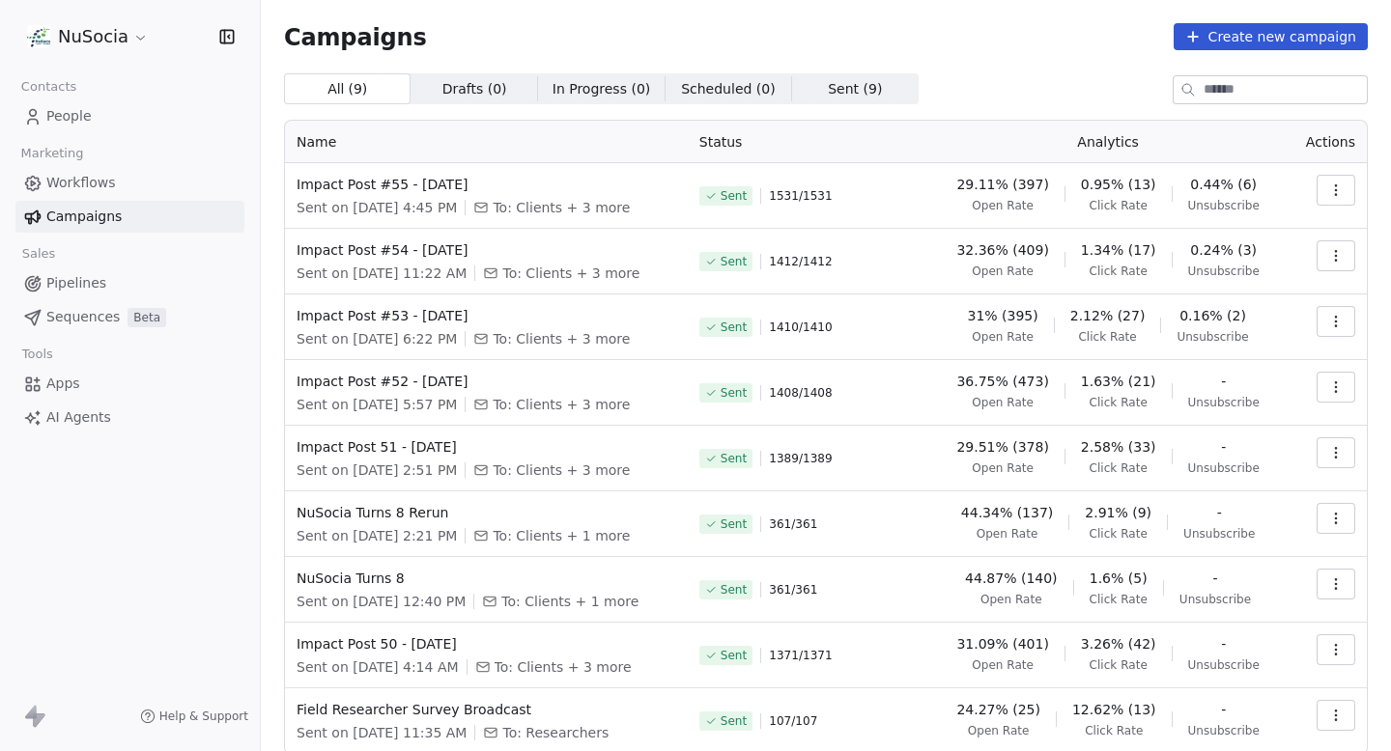
click at [653, 155] on th "Name" at bounding box center [486, 142] width 403 height 42
click at [617, 148] on th "Name" at bounding box center [486, 142] width 403 height 42
click at [414, 185] on span "Impact Post #55 - [DATE]" at bounding box center [486, 184] width 380 height 19
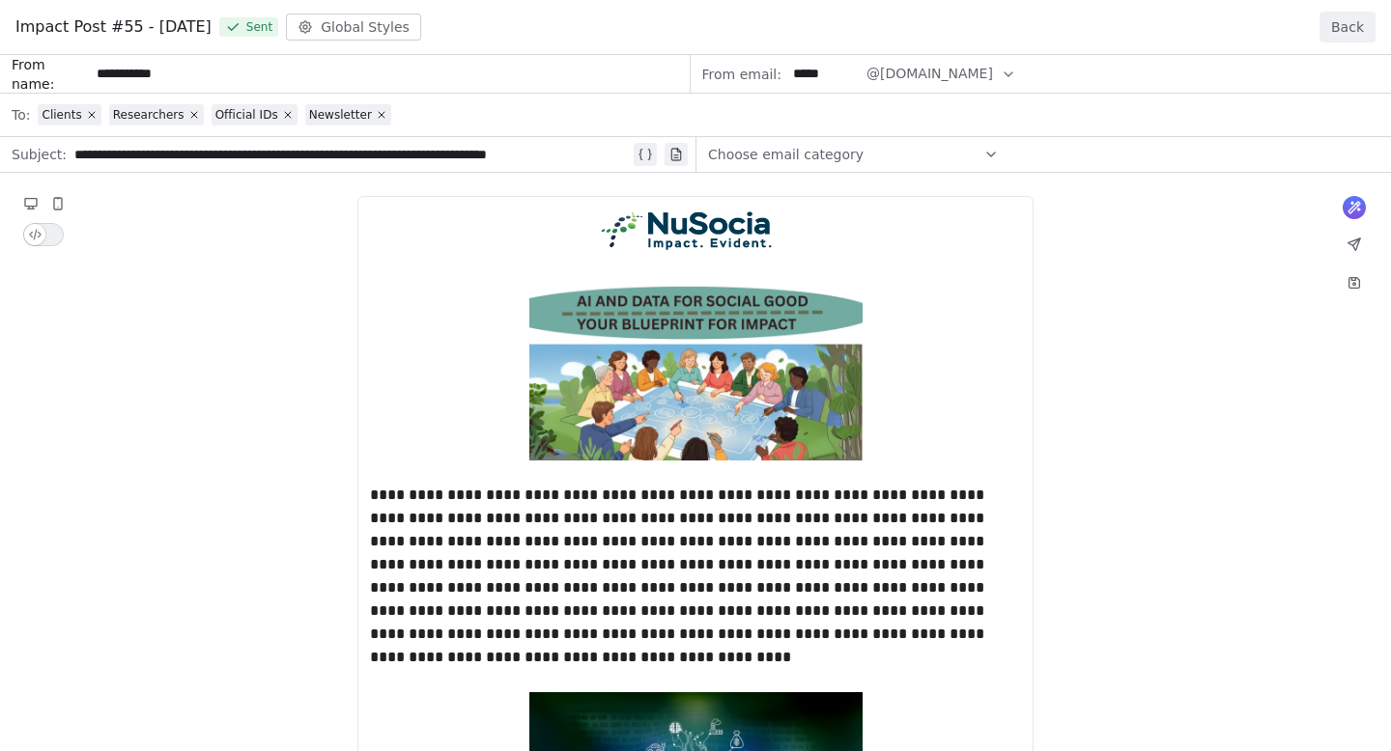
click at [1374, 32] on button "Back" at bounding box center [1347, 27] width 56 height 31
